Goal: Task Accomplishment & Management: Manage account settings

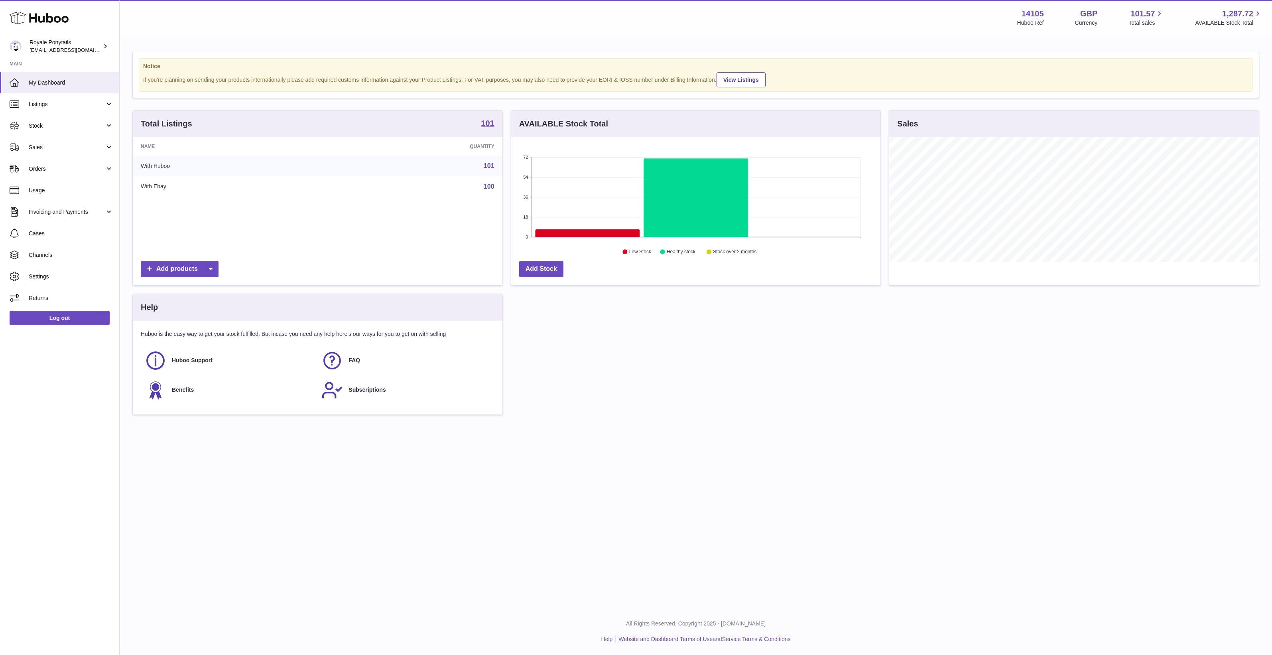
scroll to position [124, 369]
drag, startPoint x: 49, startPoint y: 163, endPoint x: 51, endPoint y: 167, distance: 4.3
click at [49, 163] on link "Orders" at bounding box center [59, 169] width 119 height 22
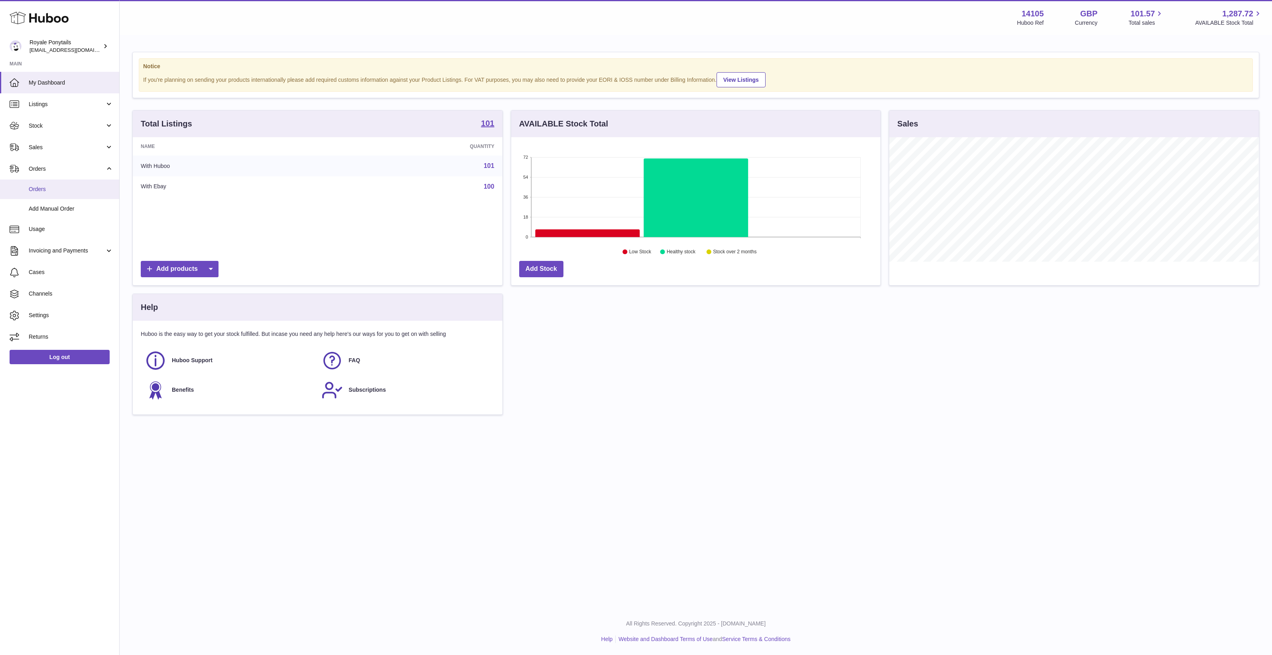
click at [63, 188] on span "Orders" at bounding box center [71, 189] width 85 height 8
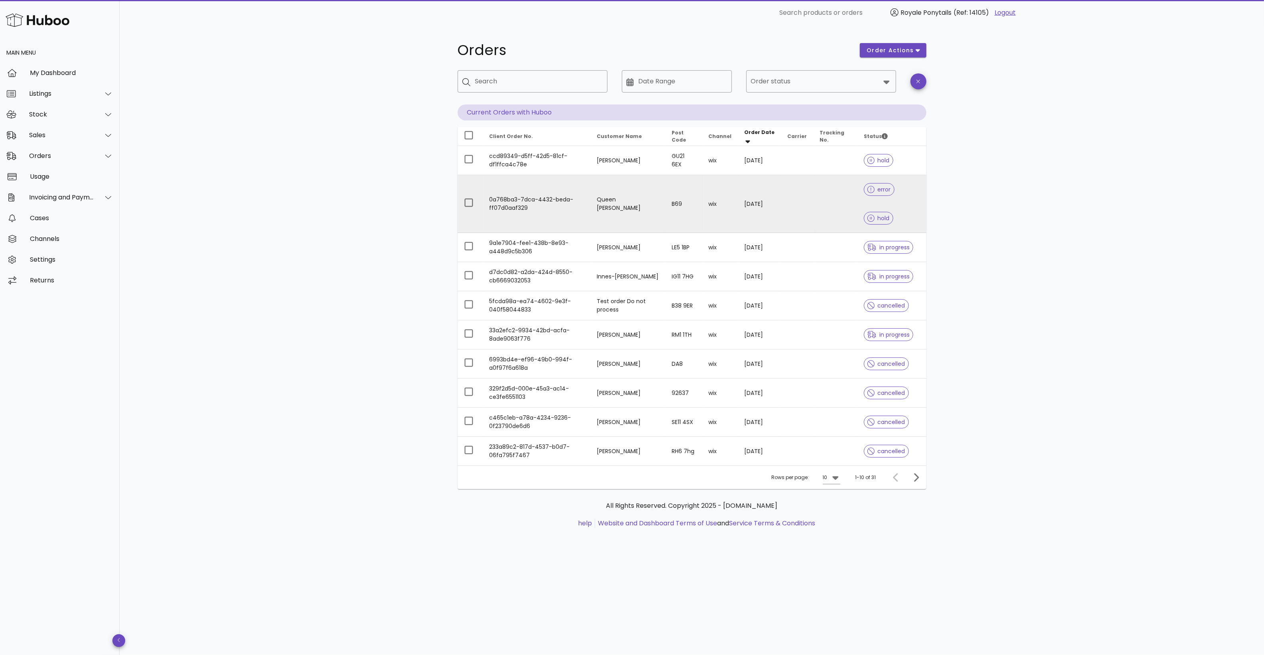
click at [624, 181] on td "Queen Phillips" at bounding box center [628, 204] width 75 height 58
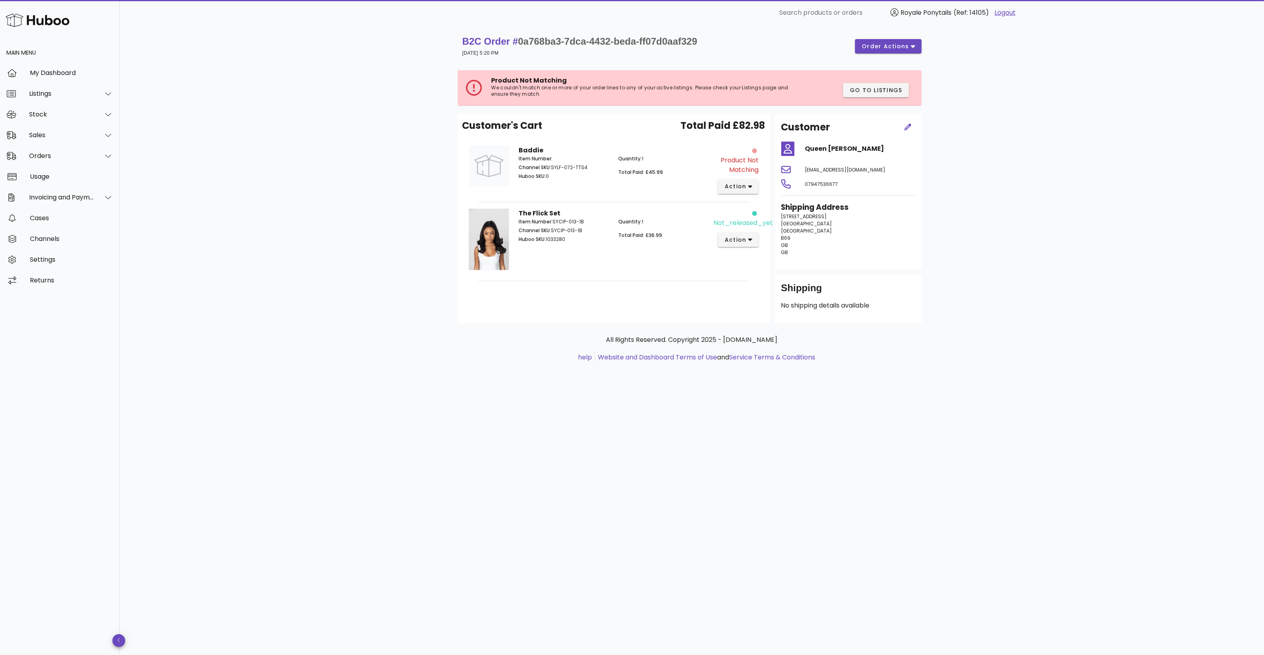
click at [699, 276] on div "The Flick Set Item Number: SYCIP-013-1B Channel SKU: SYCIP-013-1B Huboo SKU: 10…" at bounding box center [614, 241] width 200 height 74
click at [652, 252] on div "The Flick Set Item Number: SYCIP-013-1B Channel SKU: SYCIP-013-1B Huboo SKU: 10…" at bounding box center [614, 241] width 200 height 74
click at [687, 181] on div "Quantity: 1 Total Paid: £45.99" at bounding box center [664, 168] width 100 height 37
click at [686, 222] on p "Quantity: 1" at bounding box center [663, 221] width 91 height 7
click at [875, 43] on span "order actions" at bounding box center [886, 46] width 48 height 8
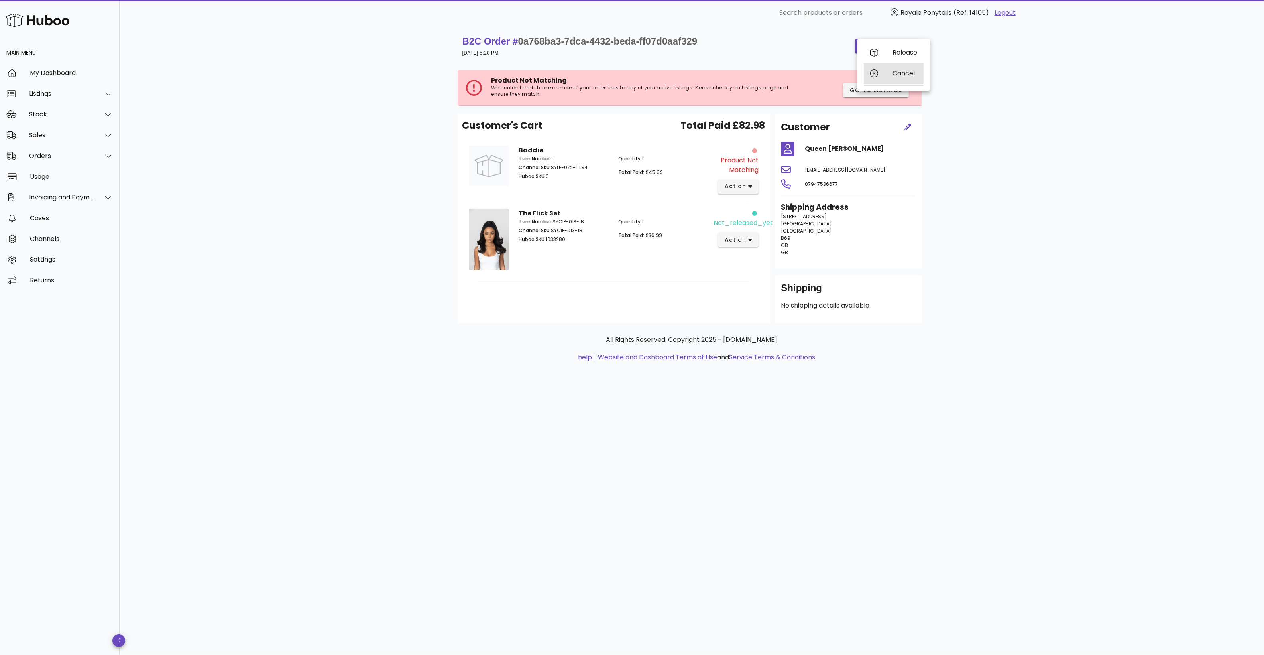
click at [880, 77] on div "Cancel" at bounding box center [894, 73] width 60 height 21
